Goal: Task Accomplishment & Management: Manage account settings

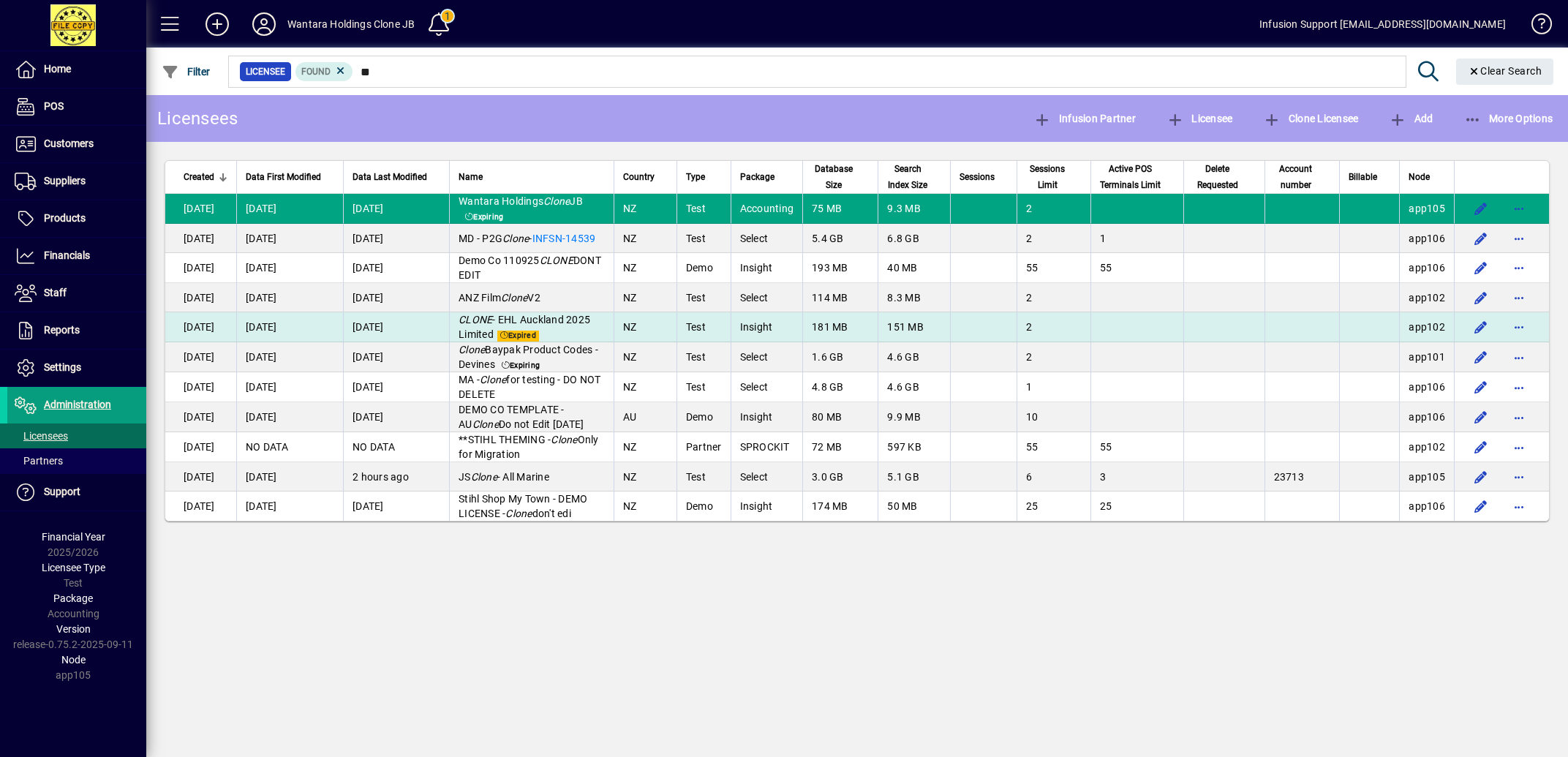
type input "*"
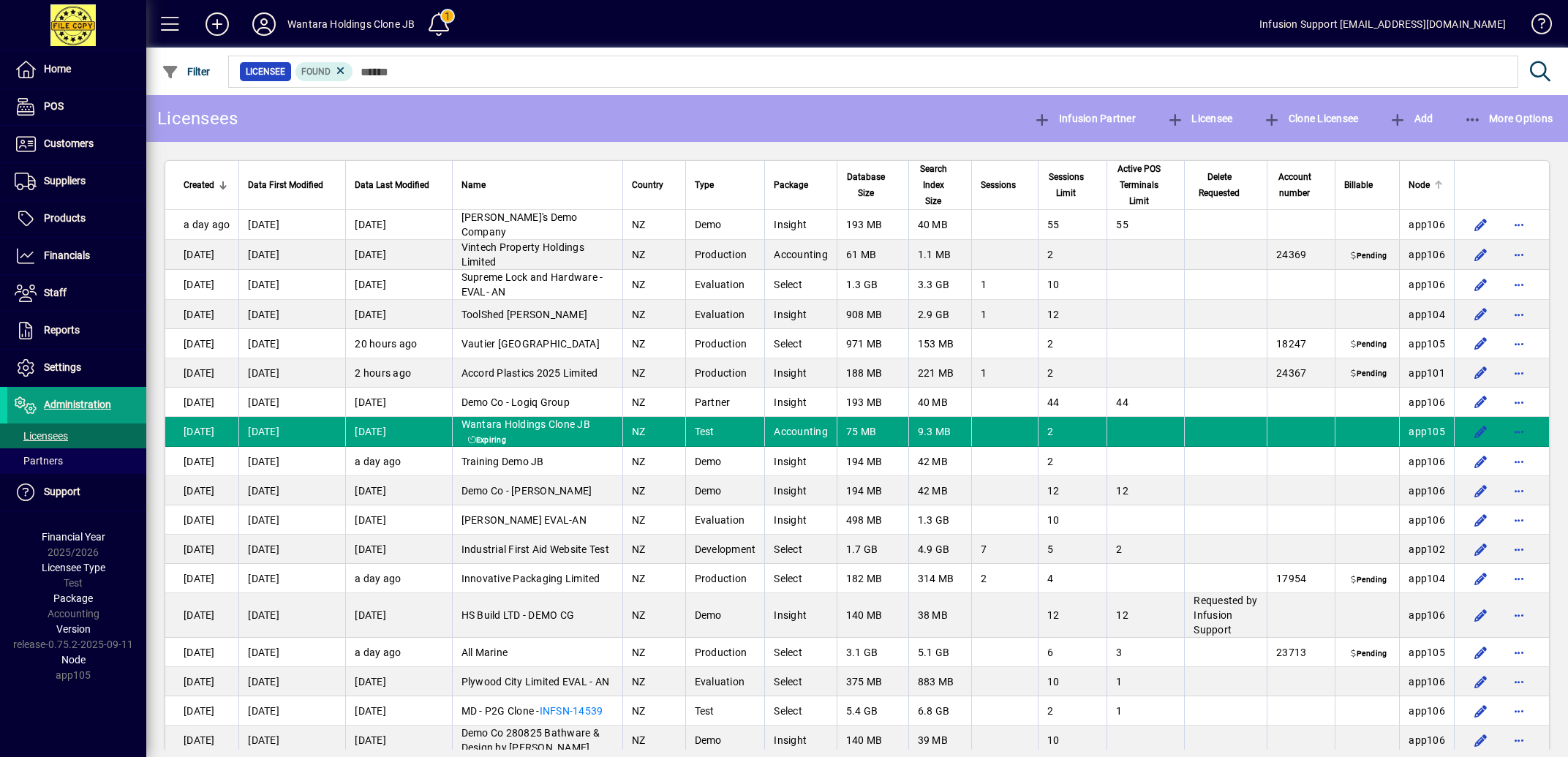
click at [1434, 189] on div at bounding box center [1438, 185] width 8 height 8
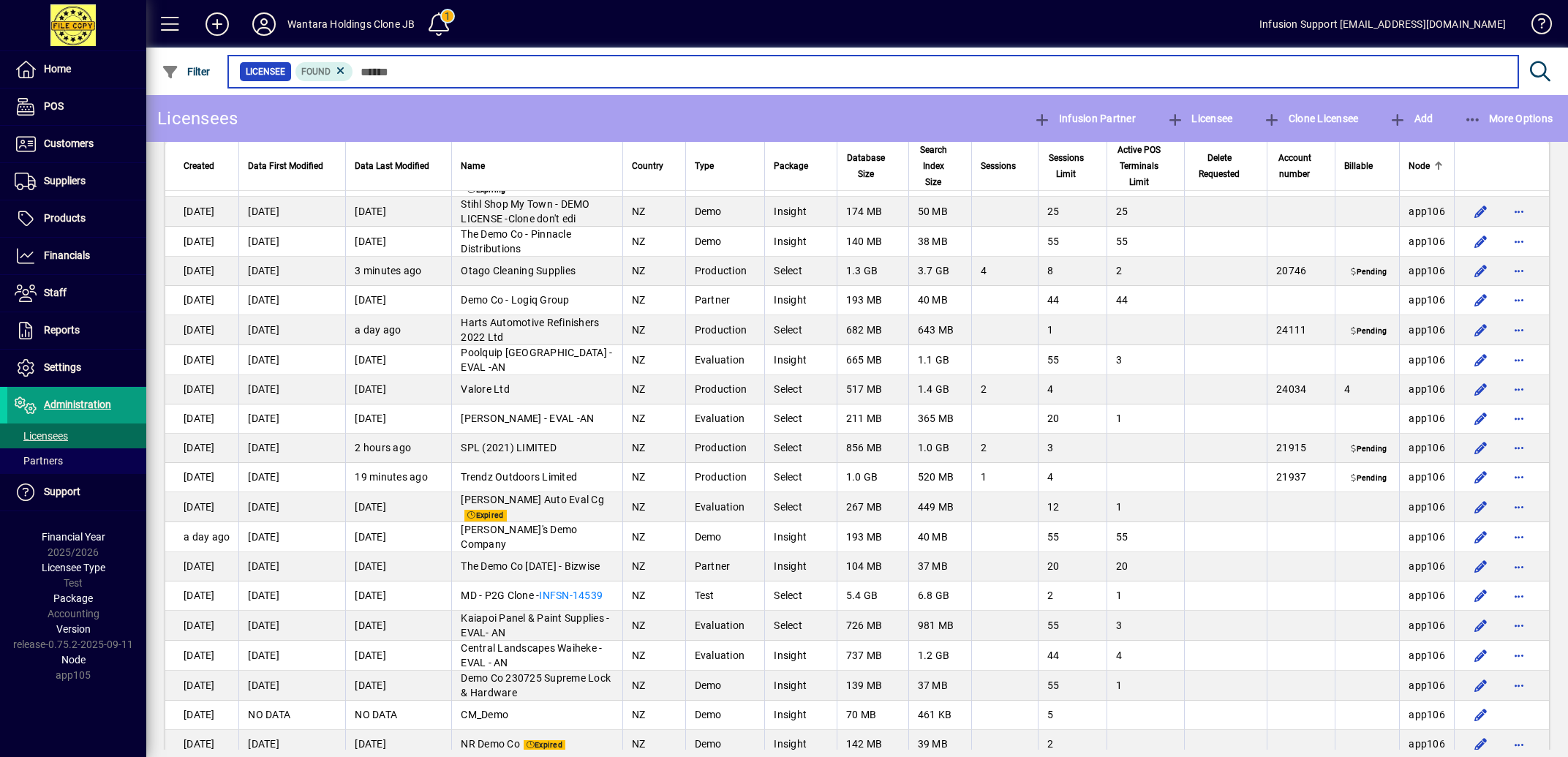
scroll to position [7622, 0]
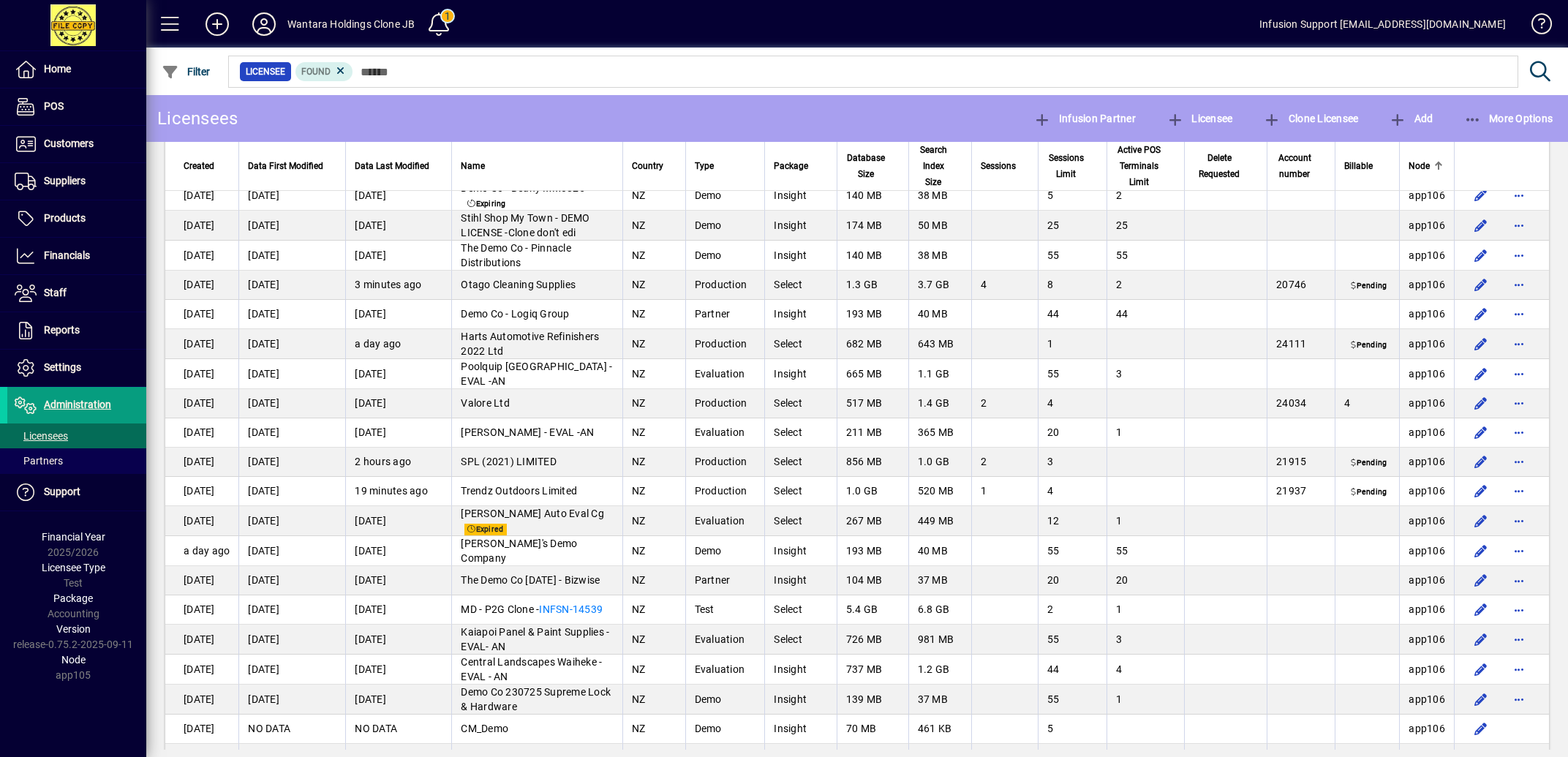
click at [1506, 34] on span "button" at bounding box center [1519, 17] width 35 height 35
click at [1447, 380] on span "Switch to licensee" at bounding box center [1443, 381] width 123 height 18
